Goal: Information Seeking & Learning: Learn about a topic

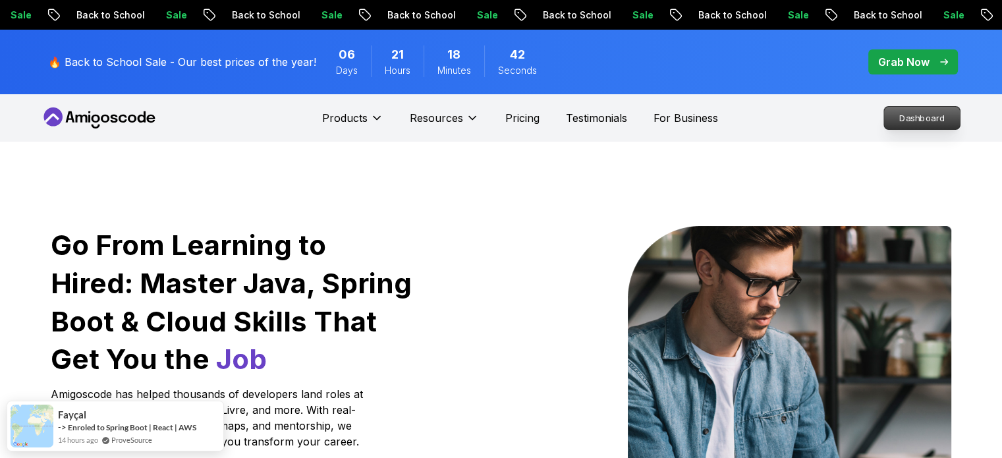
click at [924, 119] on p "Dashboard" at bounding box center [922, 118] width 76 height 22
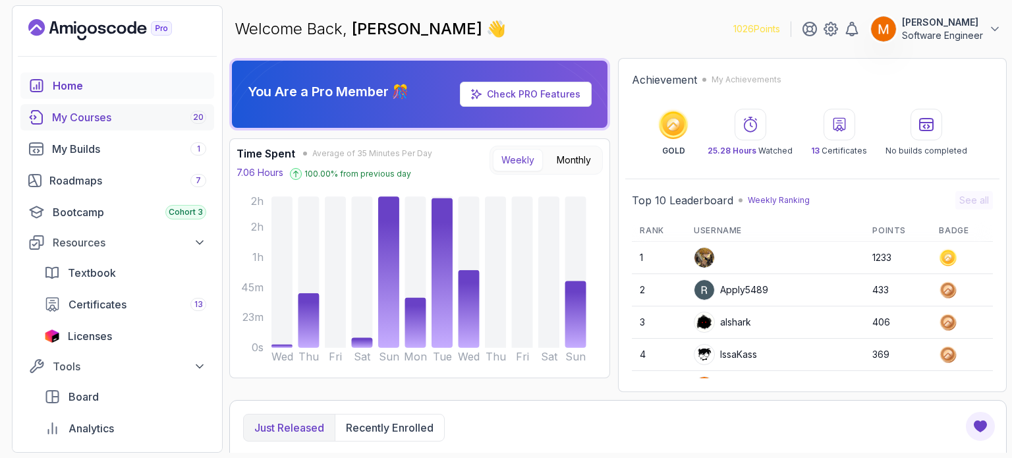
click at [97, 123] on div "My Courses 20" at bounding box center [129, 117] width 154 height 16
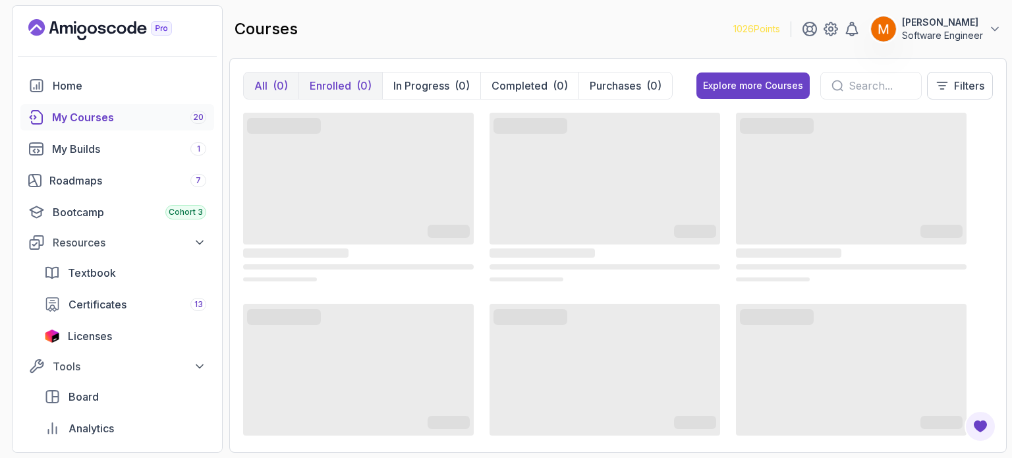
click at [343, 84] on p "Enrolled" at bounding box center [331, 86] width 42 height 16
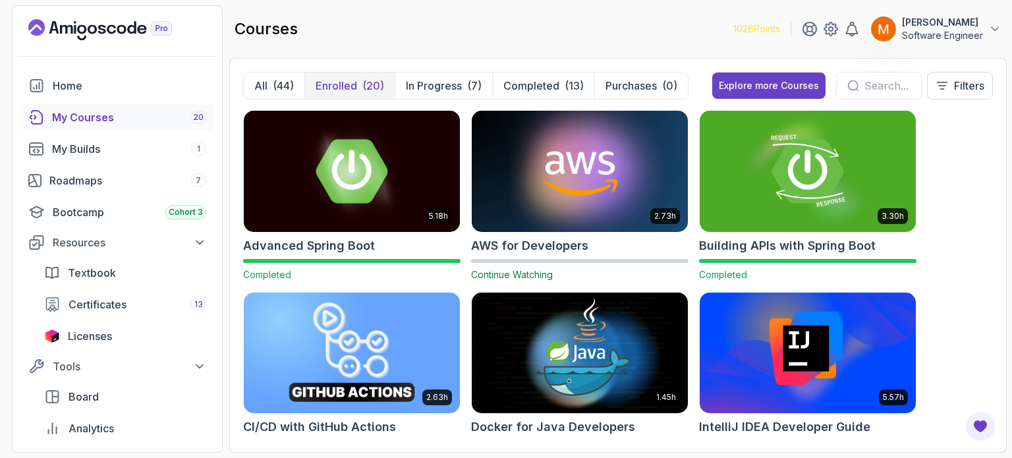
click at [399, 345] on img at bounding box center [352, 352] width 227 height 127
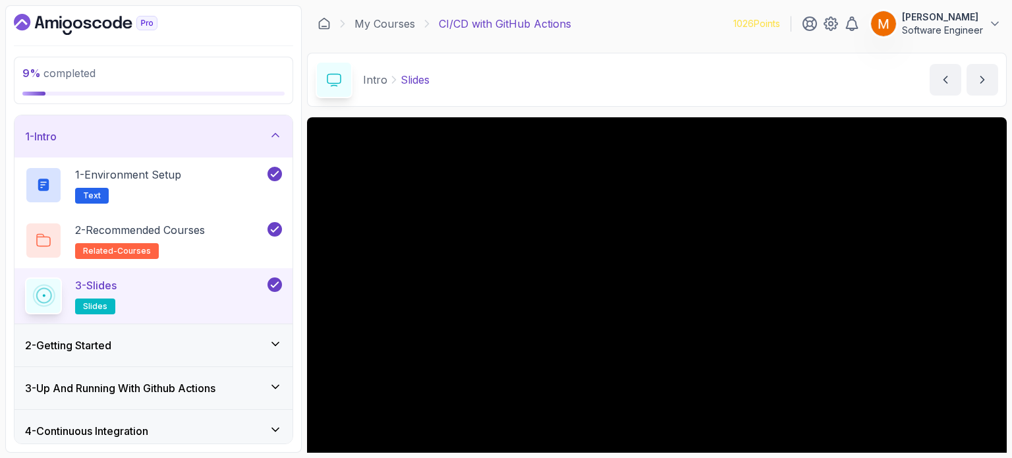
click at [274, 137] on icon at bounding box center [275, 135] width 13 height 13
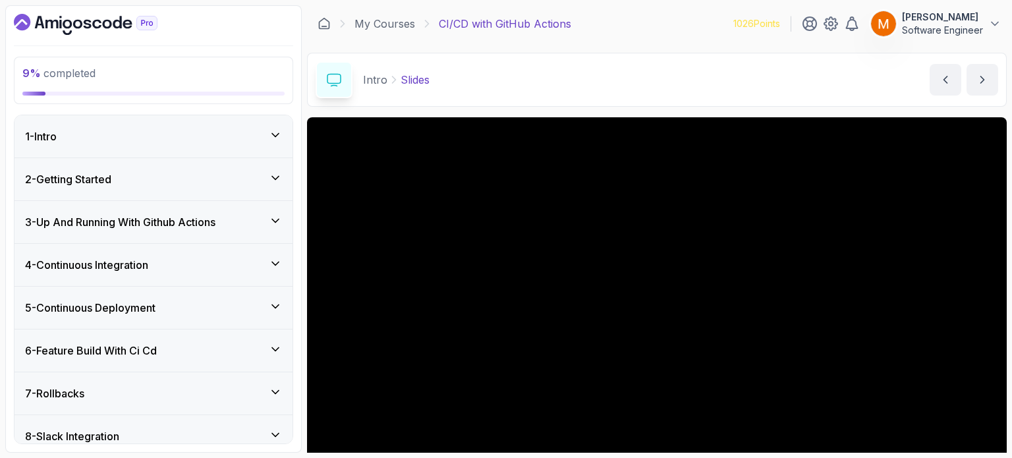
click at [245, 169] on div "2 - Getting Started" at bounding box center [153, 179] width 278 height 42
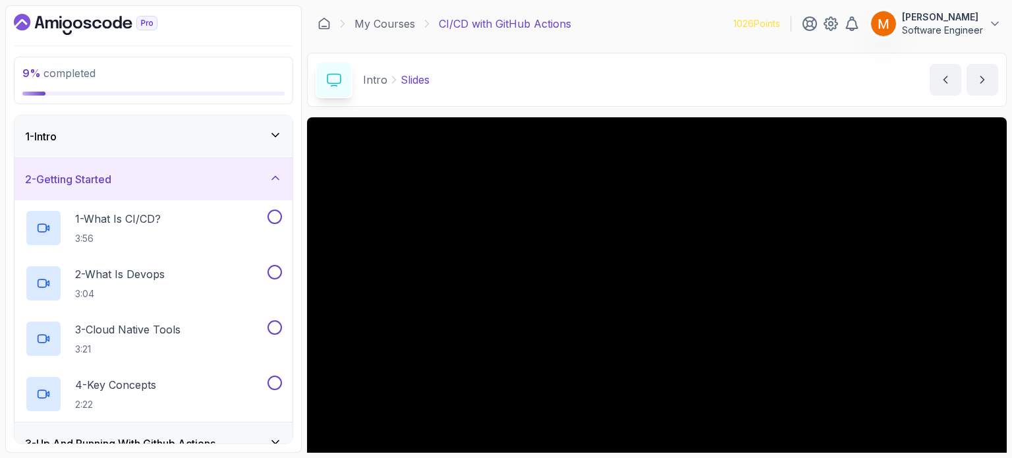
click at [237, 142] on div "1 - Intro" at bounding box center [153, 137] width 257 height 16
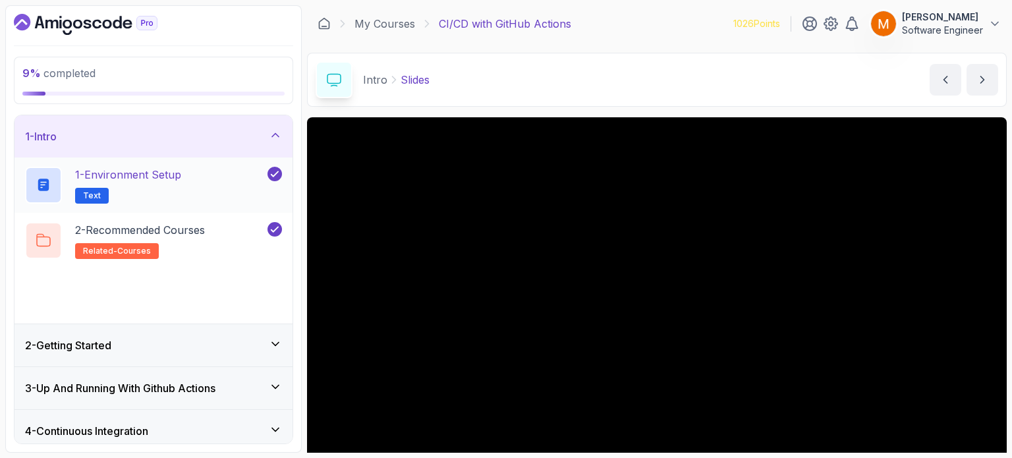
click at [172, 169] on p "1 - Environment Setup" at bounding box center [128, 175] width 106 height 16
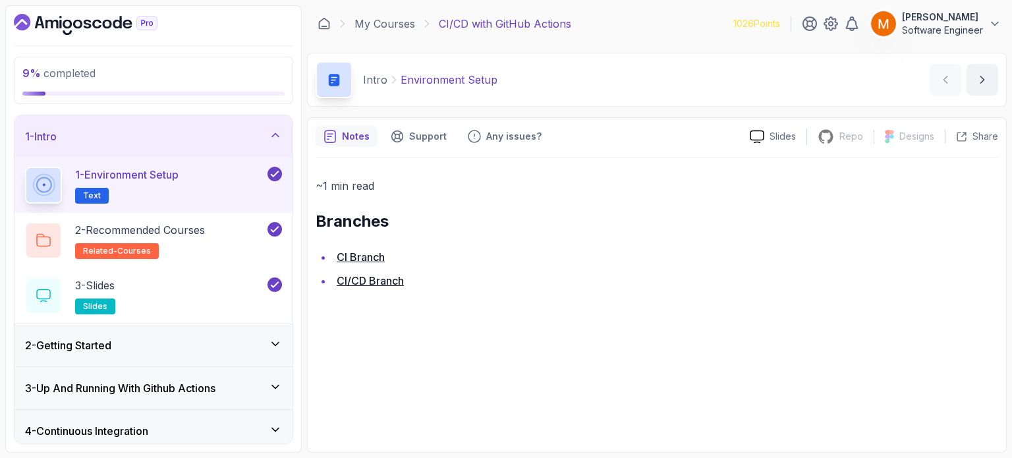
click at [277, 177] on icon at bounding box center [275, 173] width 12 height 13
click at [154, 326] on div "2 - Getting Started" at bounding box center [153, 345] width 278 height 42
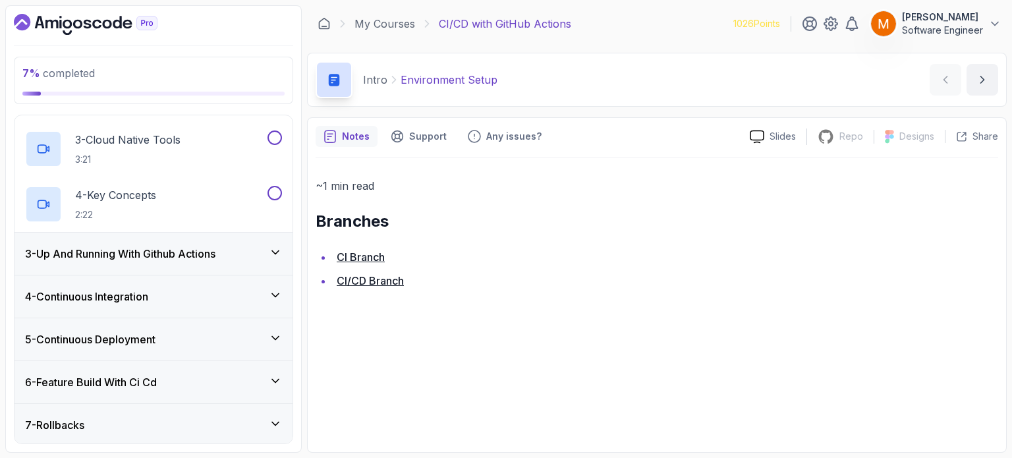
scroll to position [198, 0]
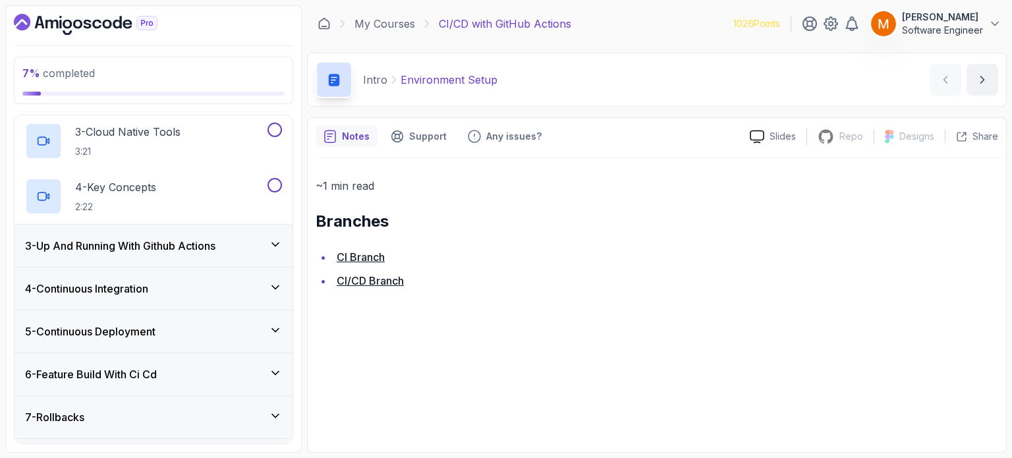
click at [103, 246] on h3 "3 - Up And Running With Github Actions" at bounding box center [120, 246] width 190 height 16
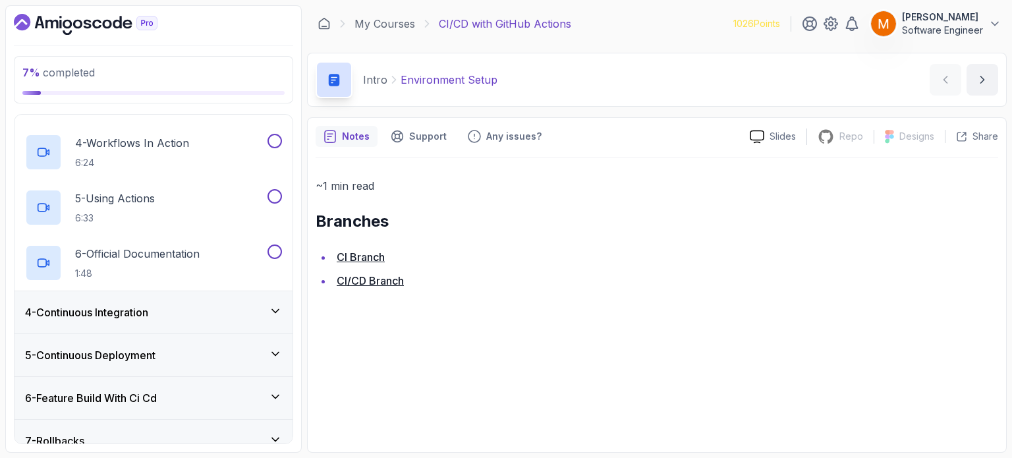
scroll to position [386, 0]
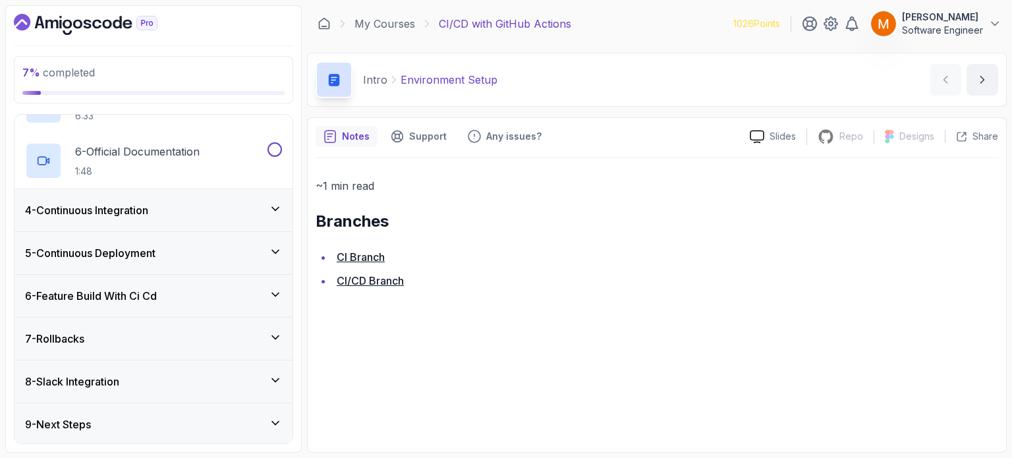
click at [117, 368] on div "8 - Slack Integration" at bounding box center [153, 381] width 278 height 42
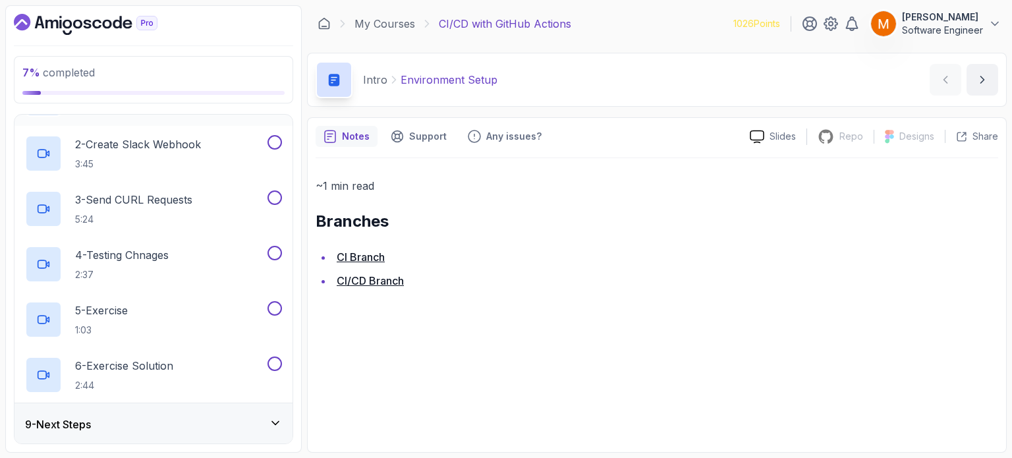
click at [188, 418] on div "9 - Next Steps" at bounding box center [153, 425] width 257 height 16
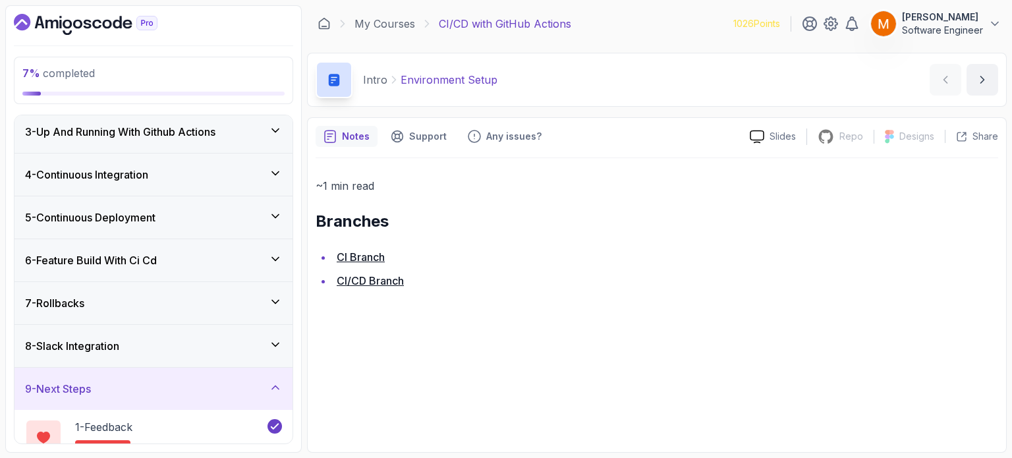
scroll to position [109, 0]
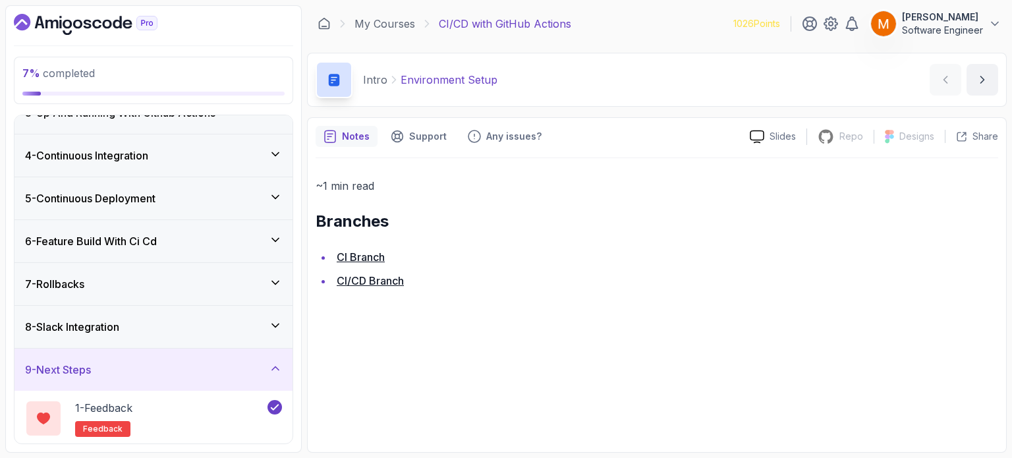
click at [228, 368] on div "9 - Next Steps" at bounding box center [153, 370] width 257 height 16
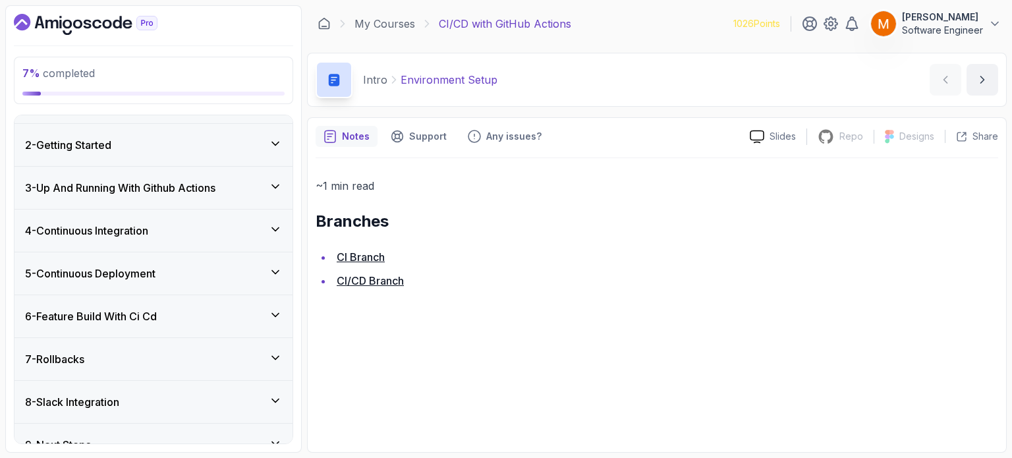
scroll to position [0, 0]
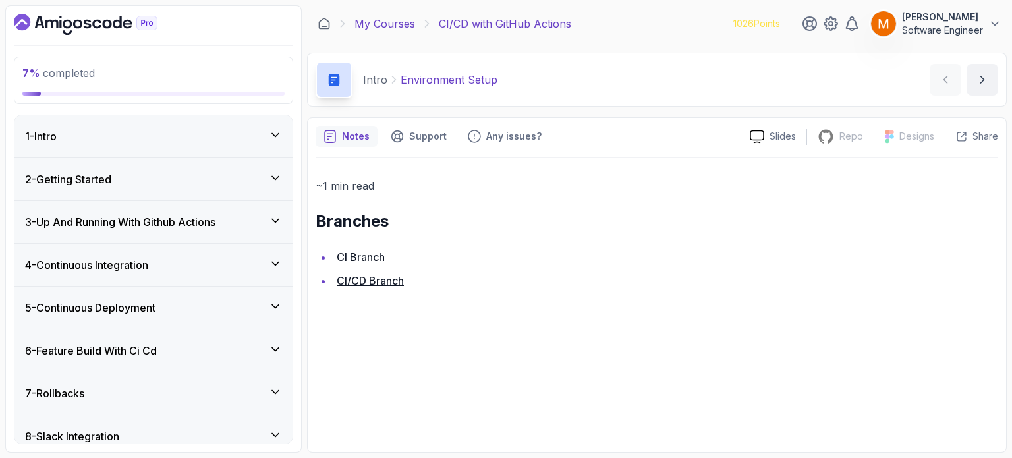
click at [390, 23] on link "My Courses" at bounding box center [385, 24] width 61 height 16
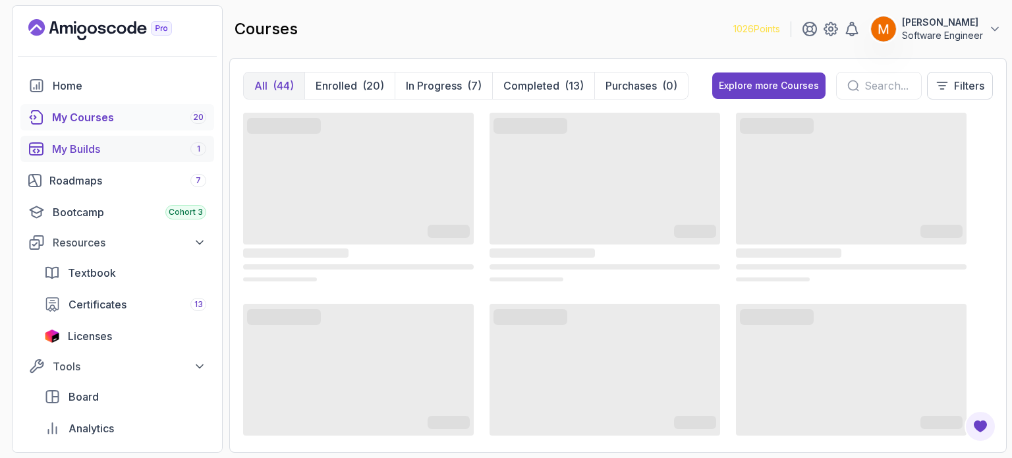
click at [121, 150] on div "My Builds 1" at bounding box center [129, 149] width 154 height 16
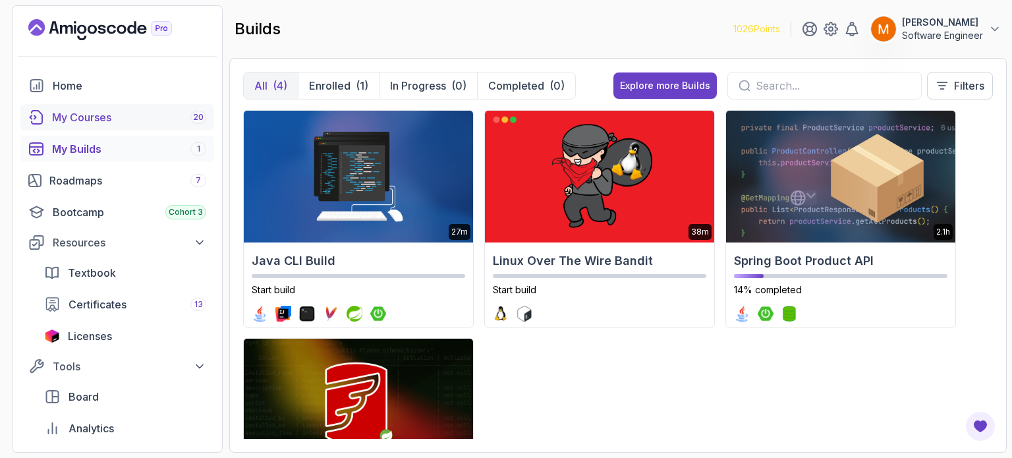
click at [63, 124] on div "My Courses 20" at bounding box center [129, 117] width 154 height 16
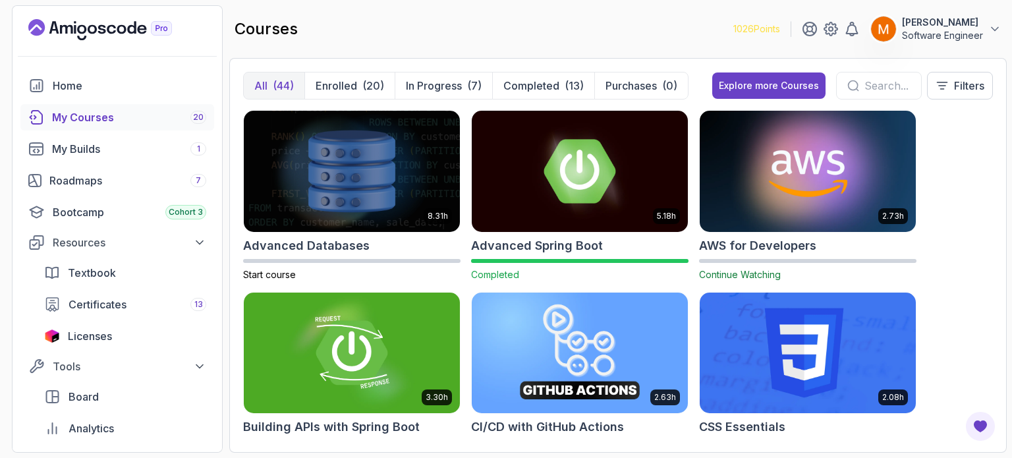
click at [749, 238] on h2 "AWS for Developers" at bounding box center [757, 246] width 117 height 18
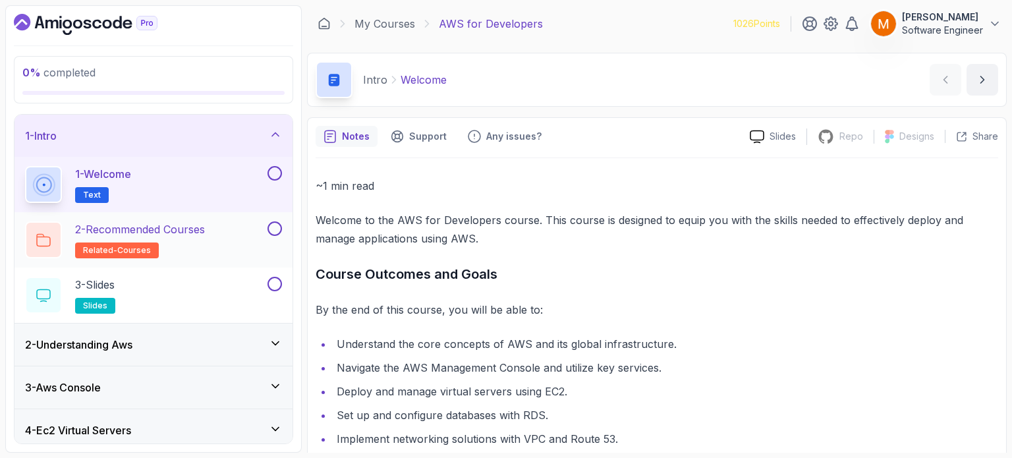
click at [194, 245] on h2 "2 - Recommended Courses related-courses" at bounding box center [140, 239] width 130 height 37
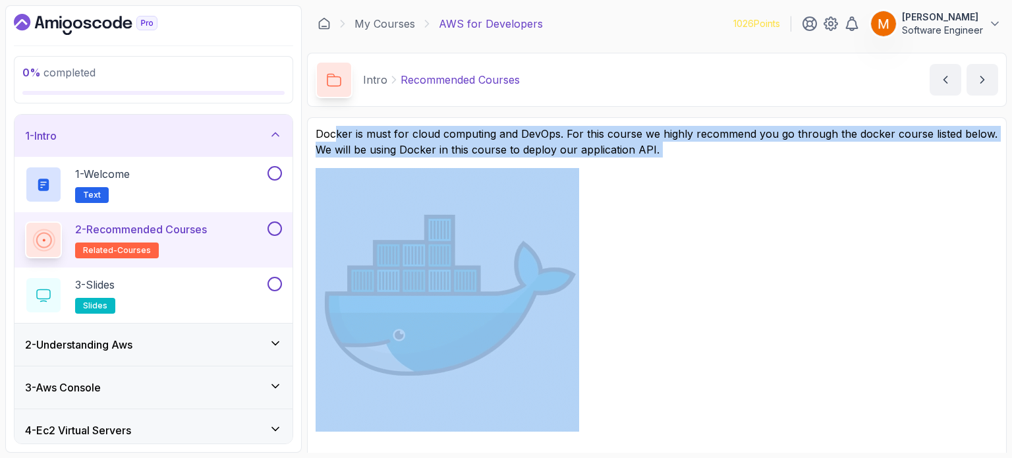
drag, startPoint x: 332, startPoint y: 134, endPoint x: 430, endPoint y: 158, distance: 100.4
click at [441, 163] on div "Docker is must for cloud computing and DevOps. For this course we highly recomm…" at bounding box center [657, 279] width 683 height 306
click at [428, 158] on div "Docker is must for cloud computing and DevOps. For this course we highly recomm…" at bounding box center [657, 279] width 683 height 306
click at [698, 189] on link at bounding box center [657, 300] width 683 height 264
click at [281, 229] on button at bounding box center [275, 228] width 14 height 14
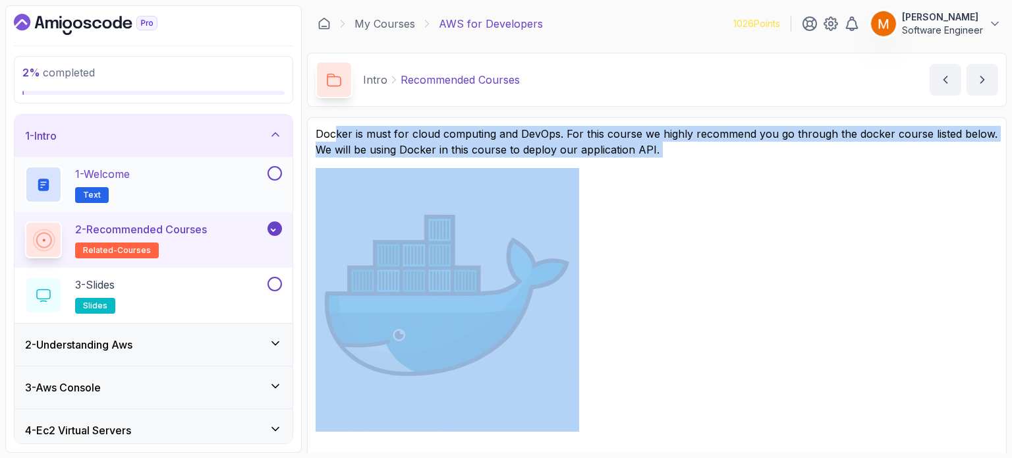
click at [175, 196] on div "1 - Welcome Text" at bounding box center [145, 184] width 240 height 37
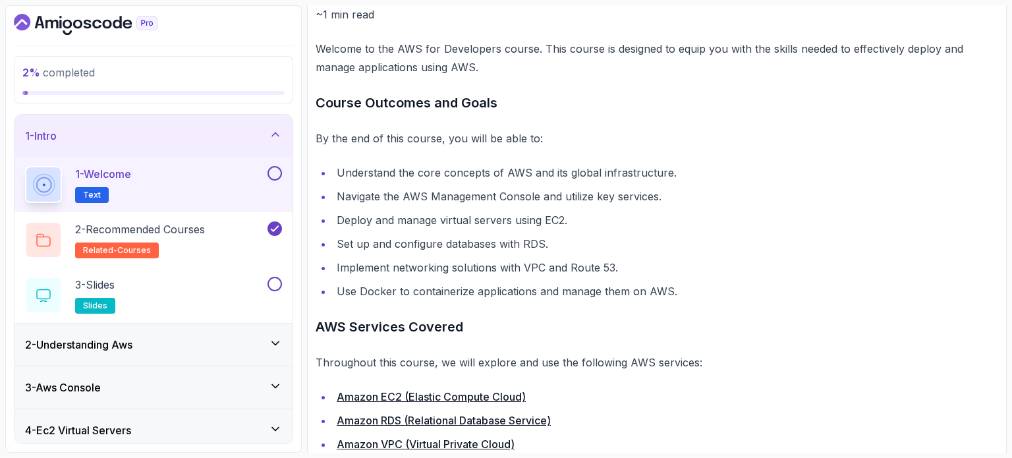
scroll to position [256, 0]
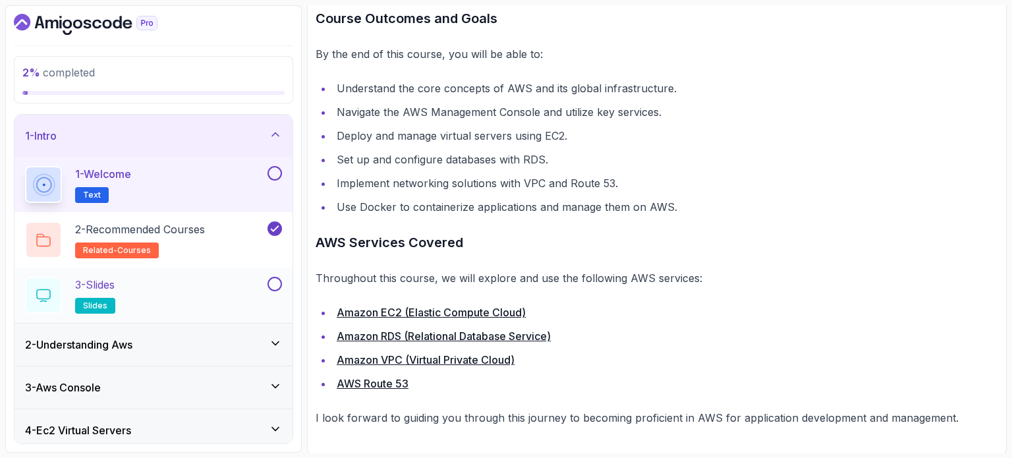
click at [192, 279] on div "3 - Slides slides" at bounding box center [145, 295] width 240 height 37
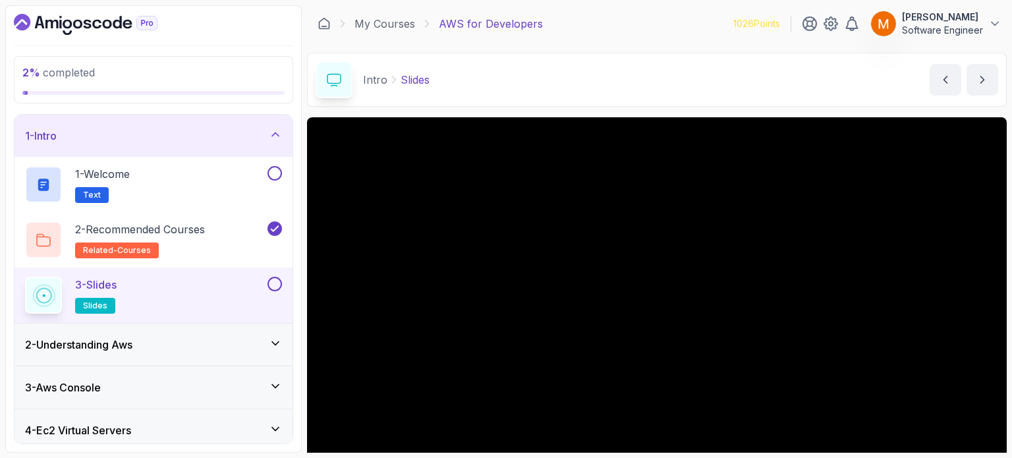
scroll to position [132, 0]
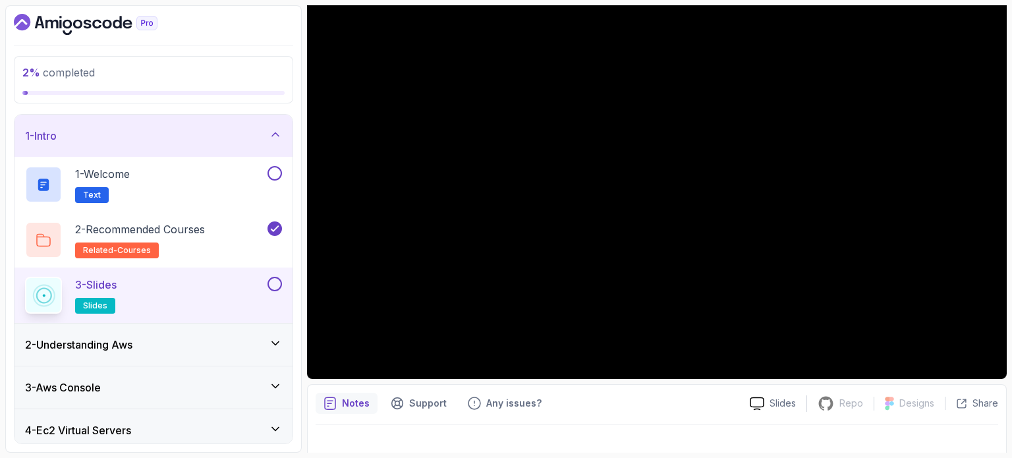
click at [278, 285] on button at bounding box center [275, 284] width 14 height 14
click at [193, 179] on div "1 - Welcome Text" at bounding box center [145, 184] width 240 height 37
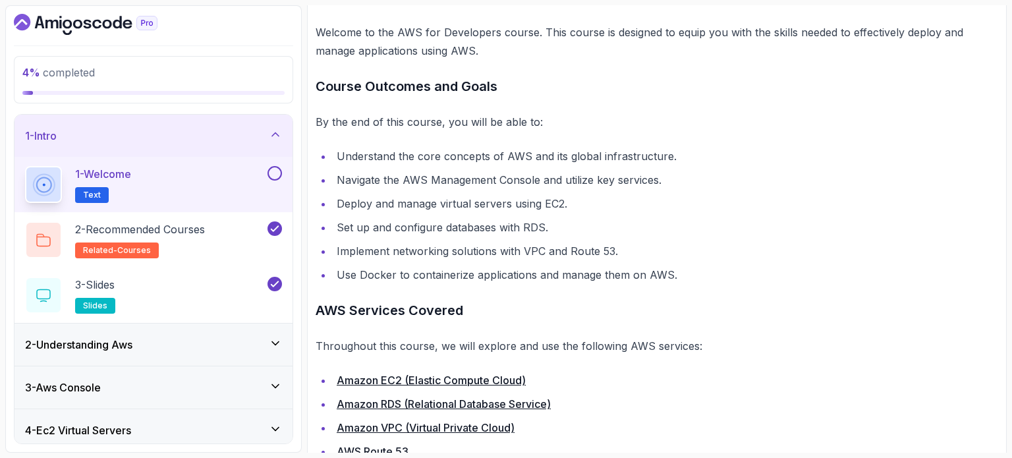
scroll to position [256, 0]
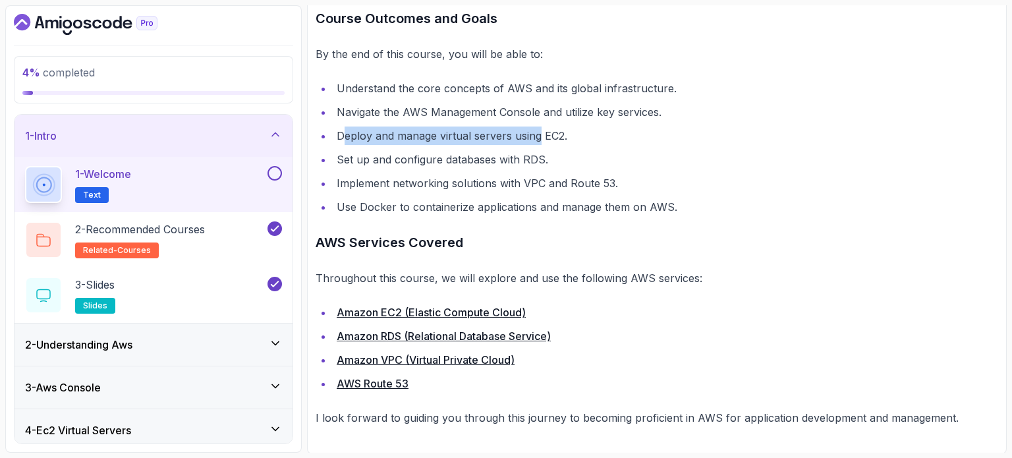
drag, startPoint x: 344, startPoint y: 132, endPoint x: 538, endPoint y: 134, distance: 194.4
click at [538, 134] on li "Deploy and manage virtual servers using EC2." at bounding box center [666, 136] width 666 height 18
click at [453, 155] on li "Set up and configure databases with RDS." at bounding box center [666, 159] width 666 height 18
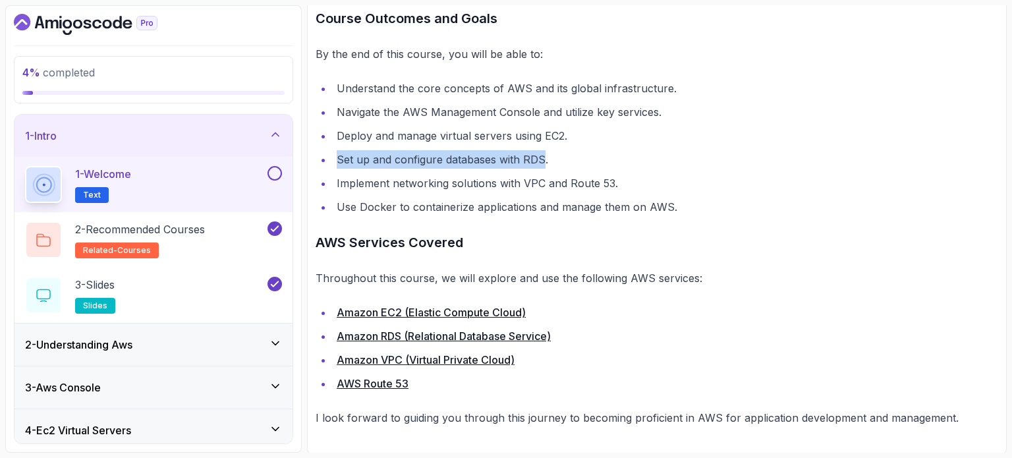
drag, startPoint x: 334, startPoint y: 156, endPoint x: 536, endPoint y: 161, distance: 201.7
click at [537, 161] on li "Set up and configure databases with RDS." at bounding box center [666, 159] width 666 height 18
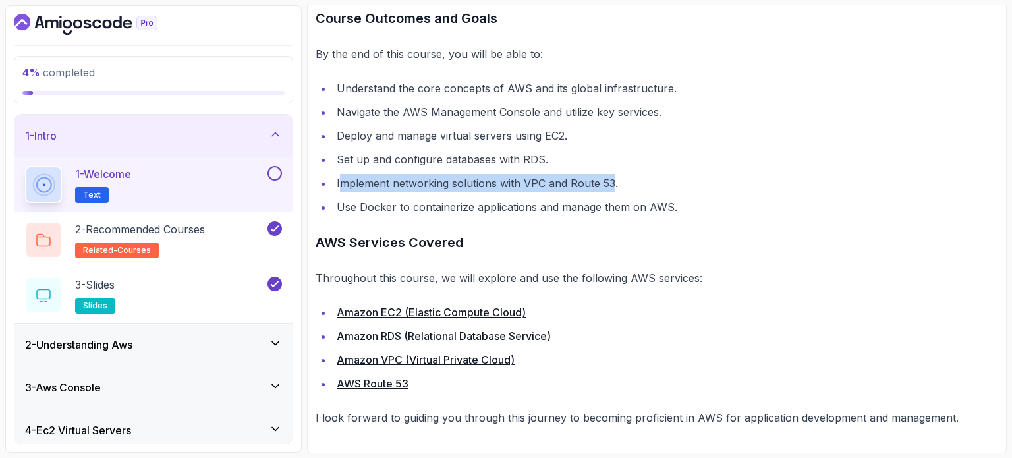
drag, startPoint x: 339, startPoint y: 182, endPoint x: 607, endPoint y: 176, distance: 267.6
click at [611, 174] on li "Implement networking solutions with VPC and Route 53." at bounding box center [666, 183] width 666 height 18
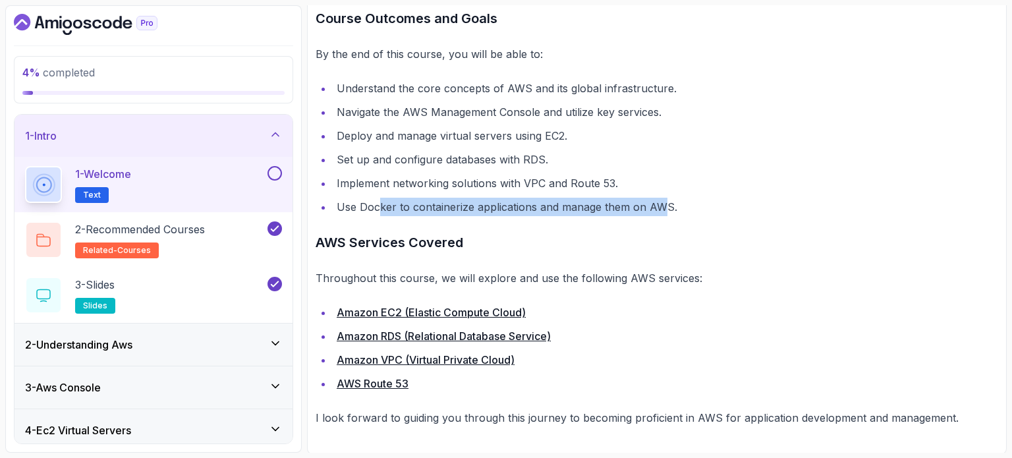
drag, startPoint x: 449, startPoint y: 204, endPoint x: 659, endPoint y: 202, distance: 210.2
click at [659, 202] on li "Use Docker to containerize applications and manage them on AWS." at bounding box center [666, 207] width 666 height 18
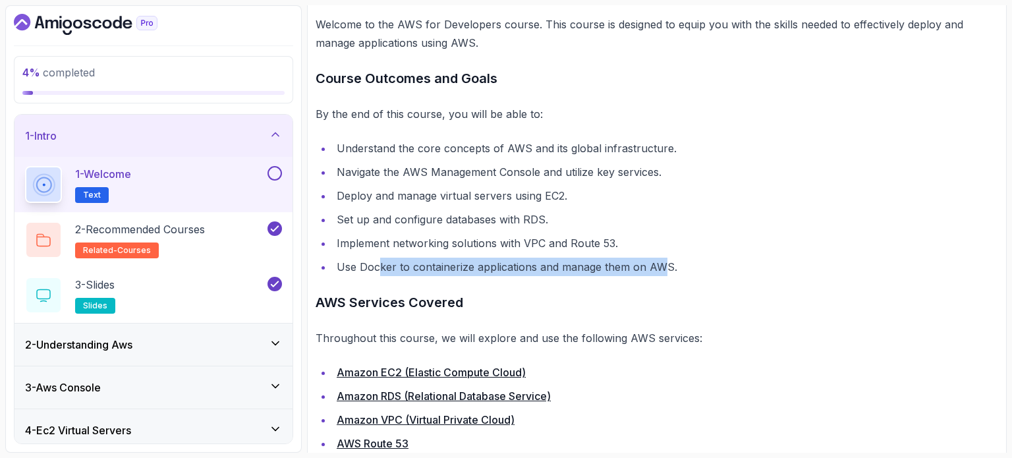
scroll to position [124, 0]
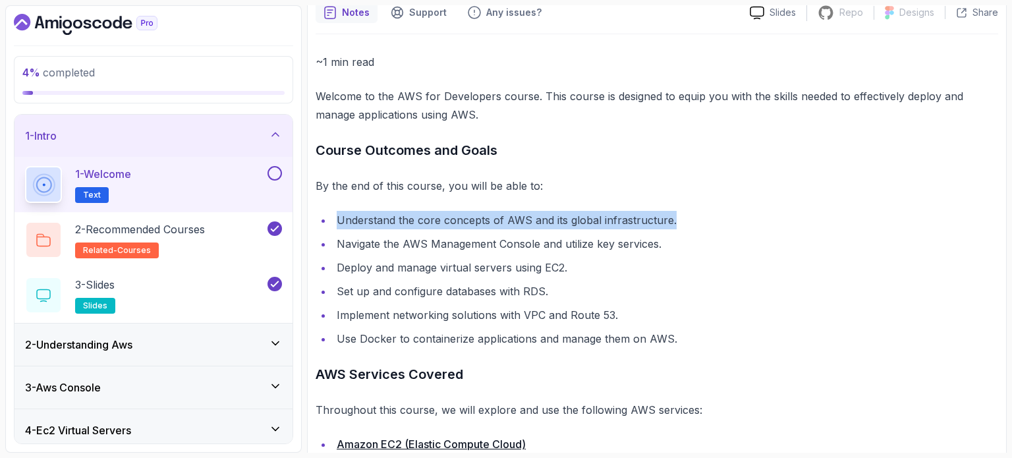
drag, startPoint x: 338, startPoint y: 221, endPoint x: 693, endPoint y: 217, distance: 354.6
click at [693, 217] on li "Understand the core concepts of AWS and its global infrastructure." at bounding box center [666, 220] width 666 height 18
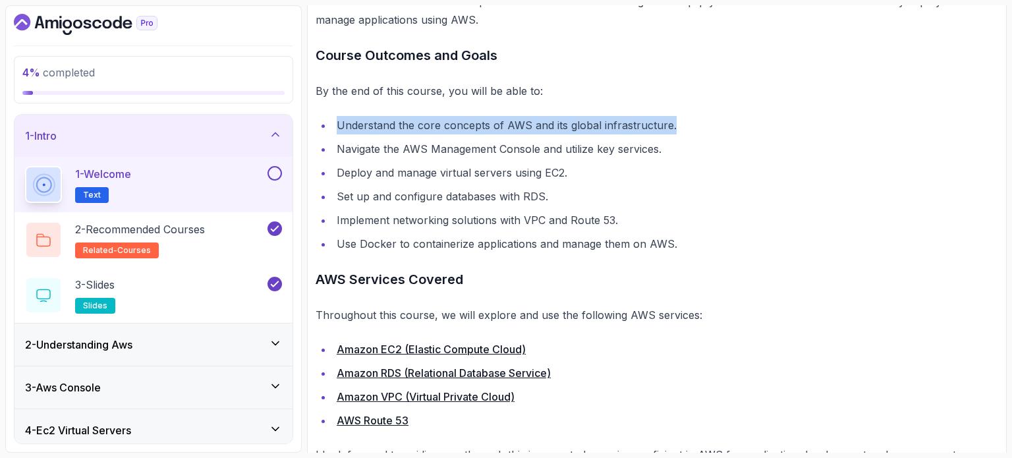
scroll to position [256, 0]
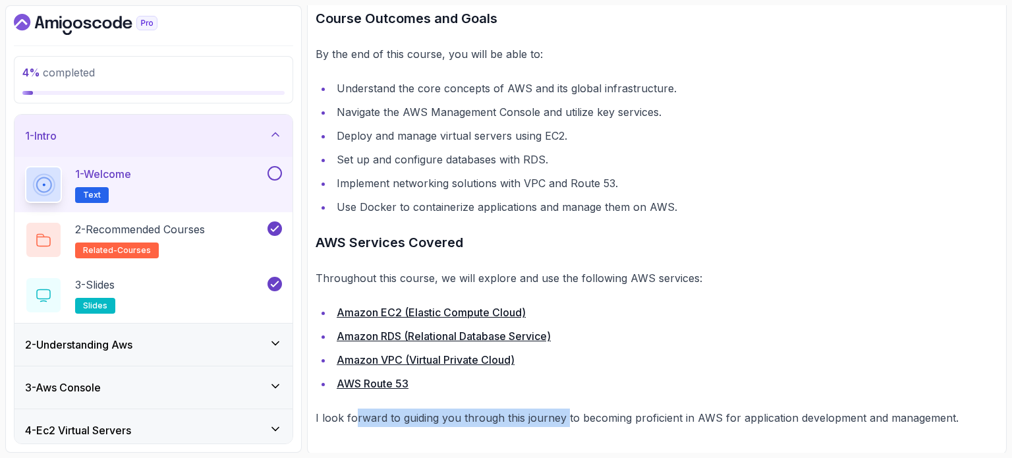
drag, startPoint x: 353, startPoint y: 413, endPoint x: 426, endPoint y: 372, distance: 83.8
click at [558, 403] on div "~1 min read Welcome to the AWS for Developers course. This course is designed t…" at bounding box center [657, 174] width 683 height 506
click at [270, 176] on button at bounding box center [275, 173] width 14 height 14
click at [212, 138] on div "1 - Intro" at bounding box center [153, 136] width 257 height 16
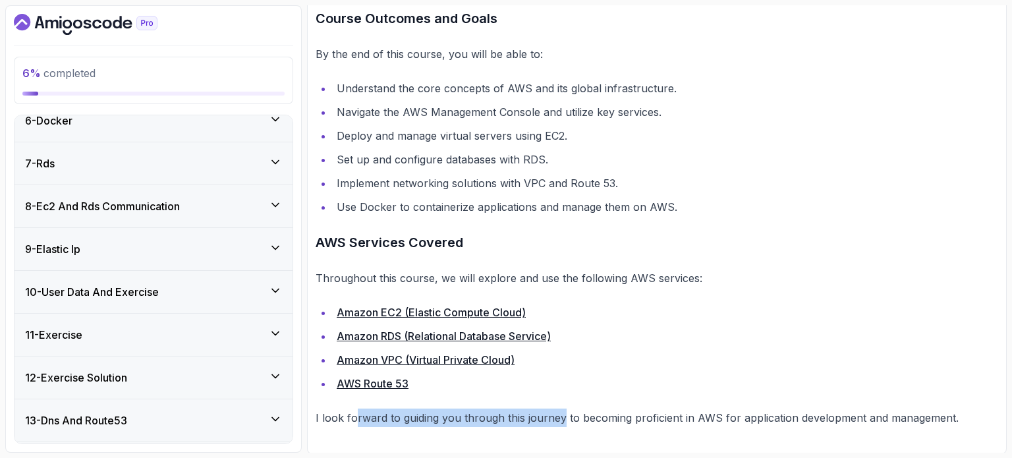
scroll to position [268, 0]
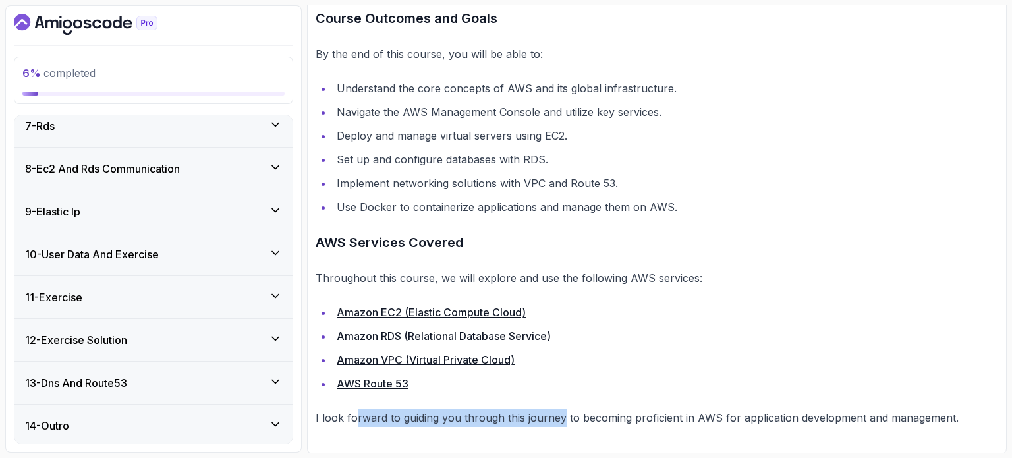
click at [151, 418] on div "14 - Outro" at bounding box center [153, 426] width 257 height 16
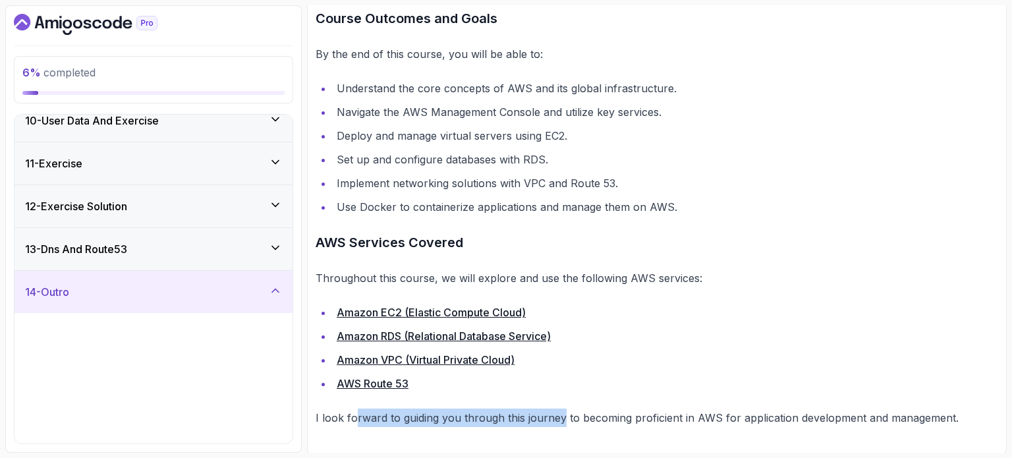
scroll to position [489, 0]
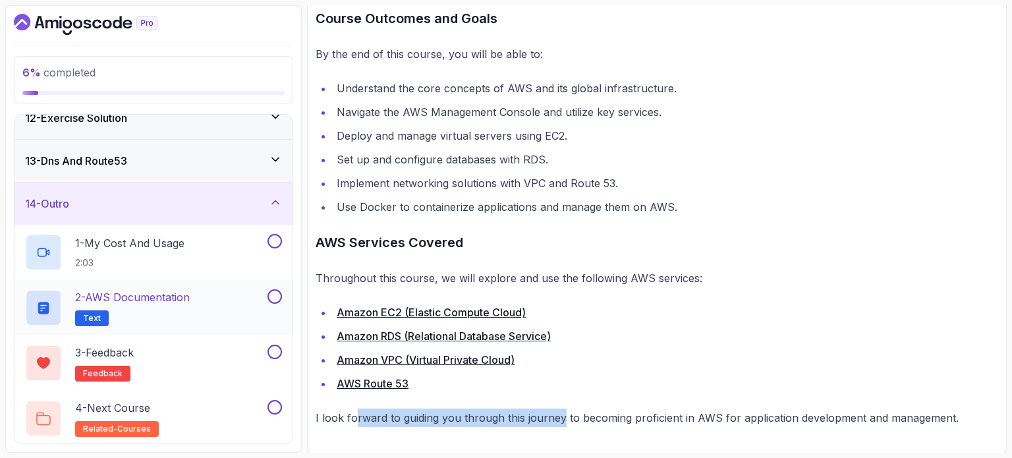
click at [186, 316] on h2 "2 - AWS Documentation Text" at bounding box center [132, 307] width 115 height 37
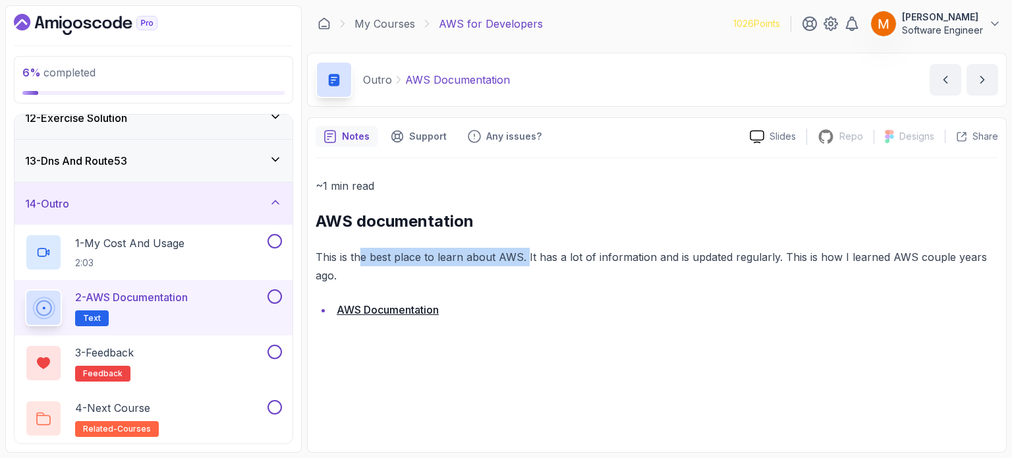
drag, startPoint x: 362, startPoint y: 254, endPoint x: 527, endPoint y: 252, distance: 164.8
click at [527, 252] on p "This is the best place to learn about AWS. It has a lot of information and is u…" at bounding box center [657, 266] width 683 height 37
click at [273, 290] on button at bounding box center [275, 296] width 14 height 14
click at [204, 366] on div "3 - Feedback feedback" at bounding box center [145, 363] width 240 height 37
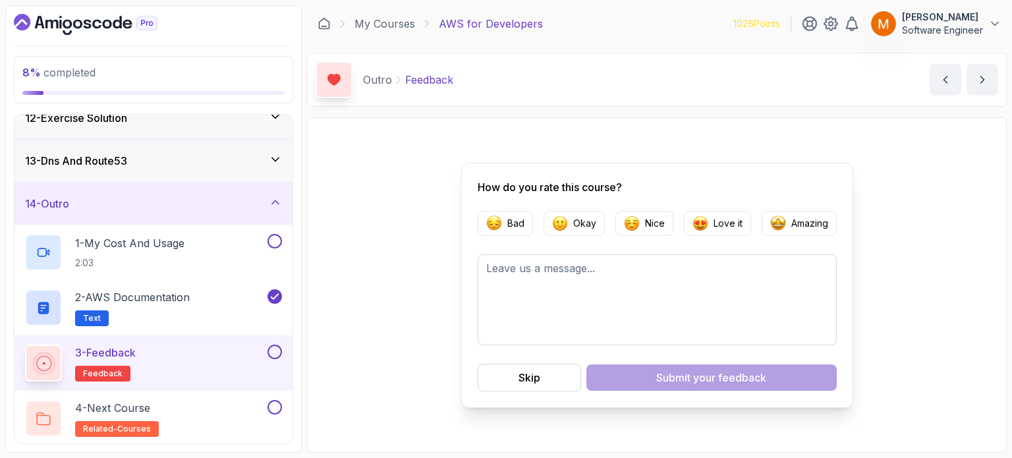
click at [272, 354] on button at bounding box center [275, 352] width 14 height 14
click at [169, 426] on div "4 - Next Course related-courses" at bounding box center [145, 418] width 240 height 37
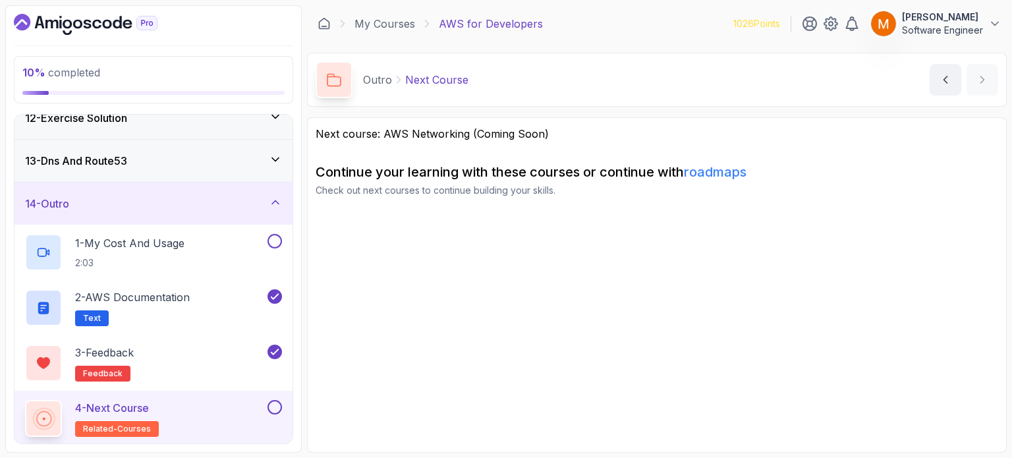
click at [272, 406] on button at bounding box center [275, 407] width 14 height 14
click at [164, 210] on div "14 - Outro" at bounding box center [153, 204] width 278 height 42
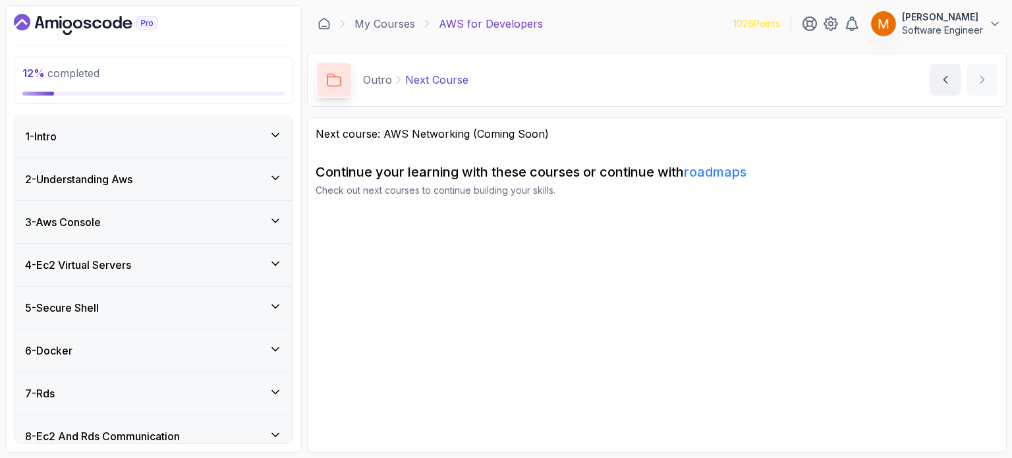
click at [185, 196] on div "2 - Understanding Aws" at bounding box center [153, 179] width 278 height 42
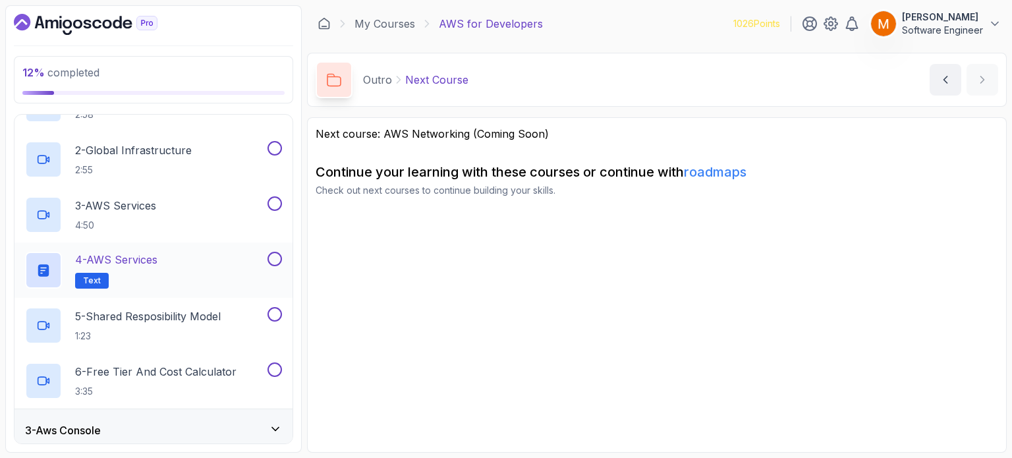
scroll to position [132, 0]
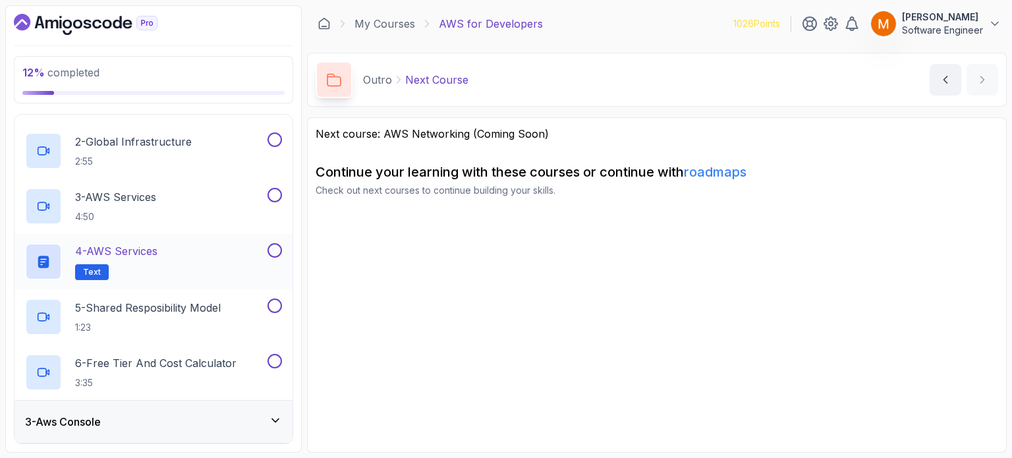
click at [164, 255] on div "4 - AWS Services Text" at bounding box center [145, 261] width 240 height 37
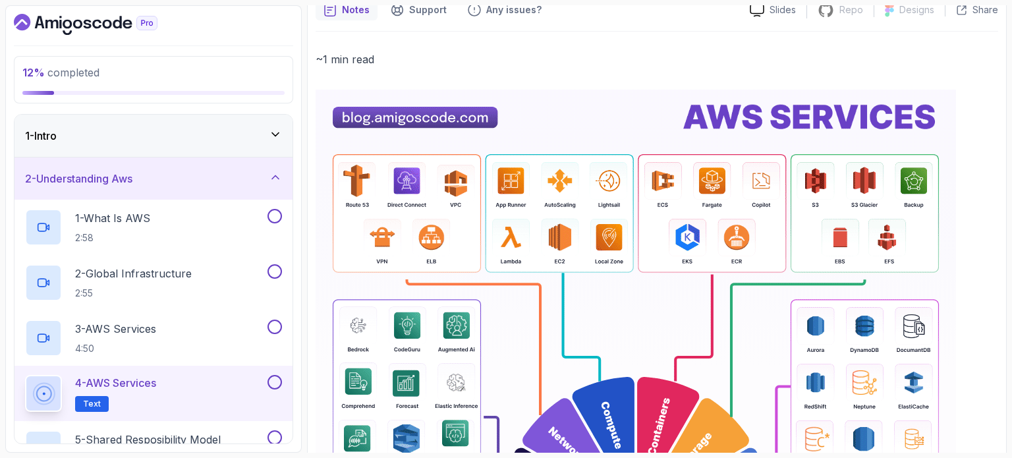
click at [198, 174] on div "2 - Understanding Aws" at bounding box center [153, 179] width 257 height 16
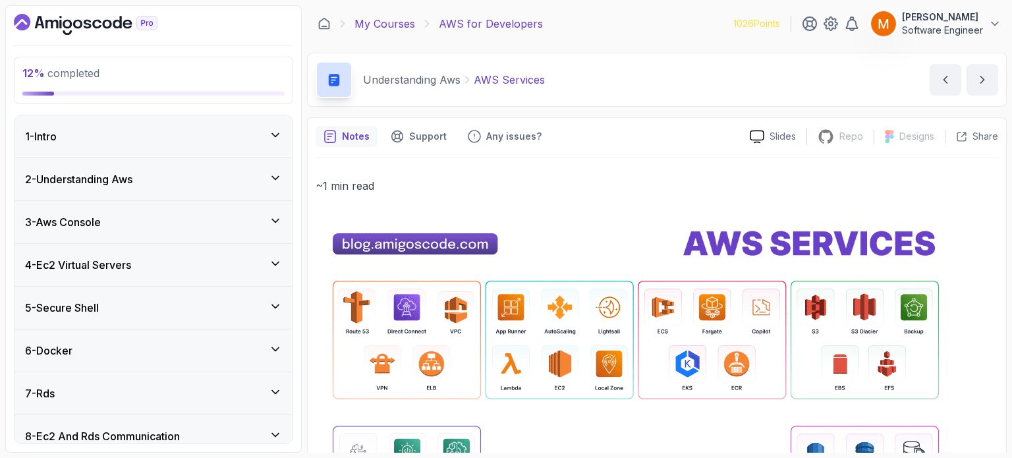
click at [382, 22] on link "My Courses" at bounding box center [385, 24] width 61 height 16
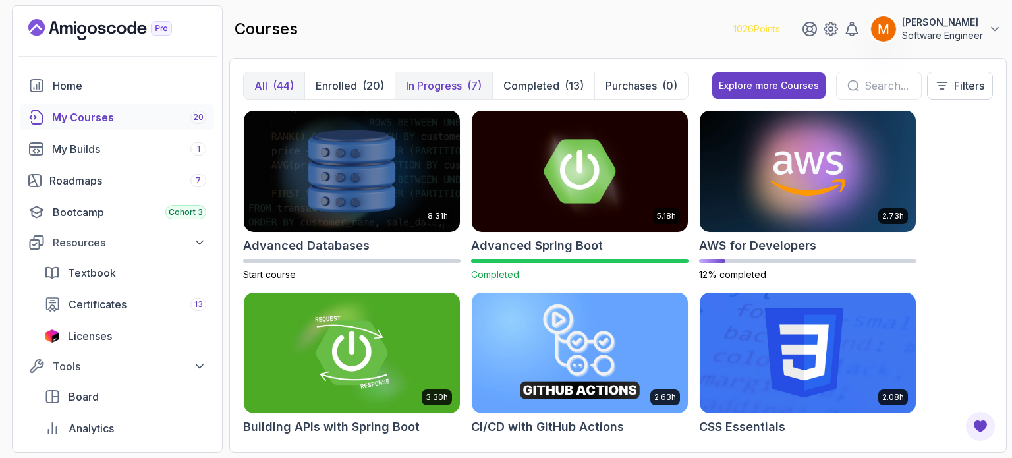
click at [439, 87] on p "In Progress" at bounding box center [434, 86] width 56 height 16
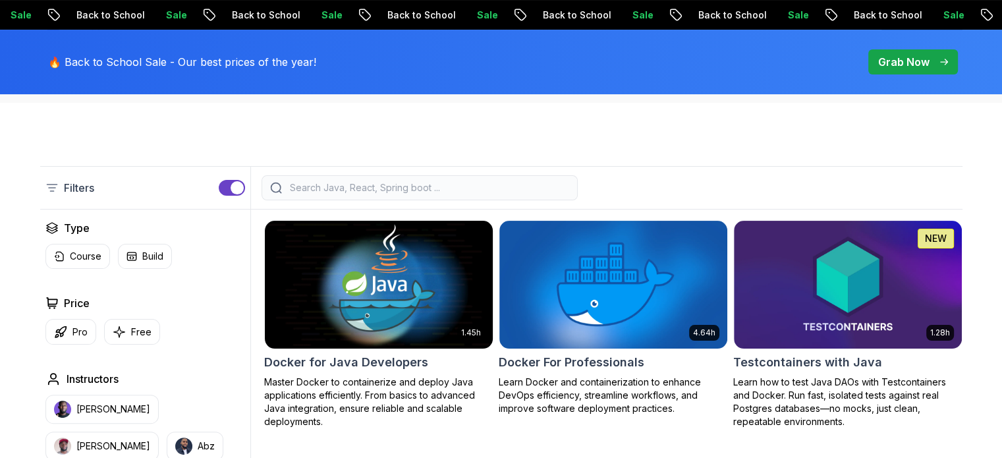
scroll to position [395, 0]
